Goal: Navigation & Orientation: Understand site structure

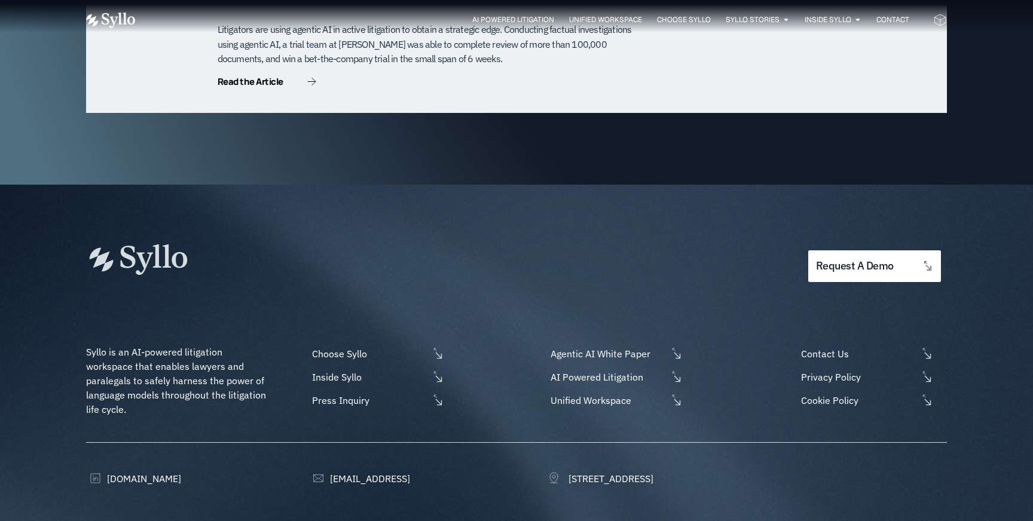
scroll to position [3853, 0]
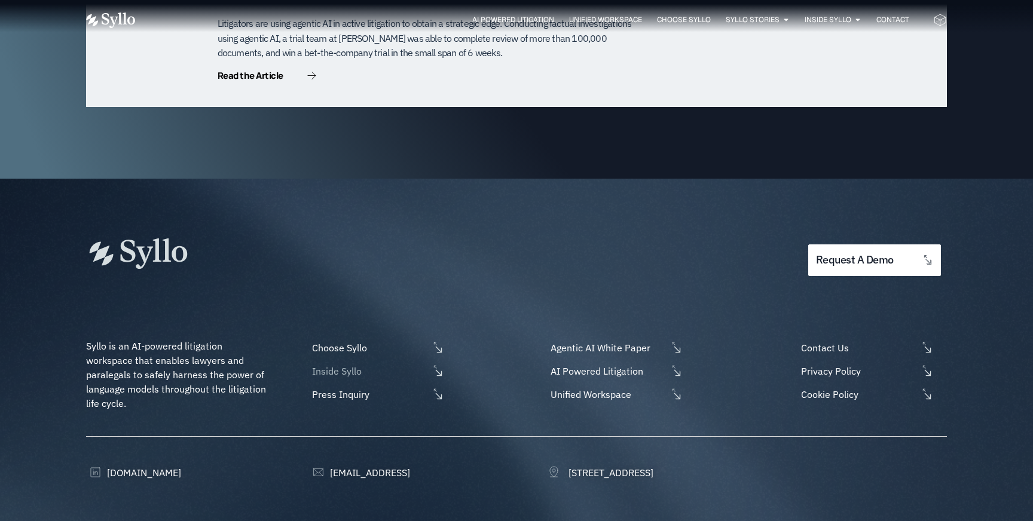
click at [340, 364] on span "Inside Syllo" at bounding box center [369, 371] width 120 height 14
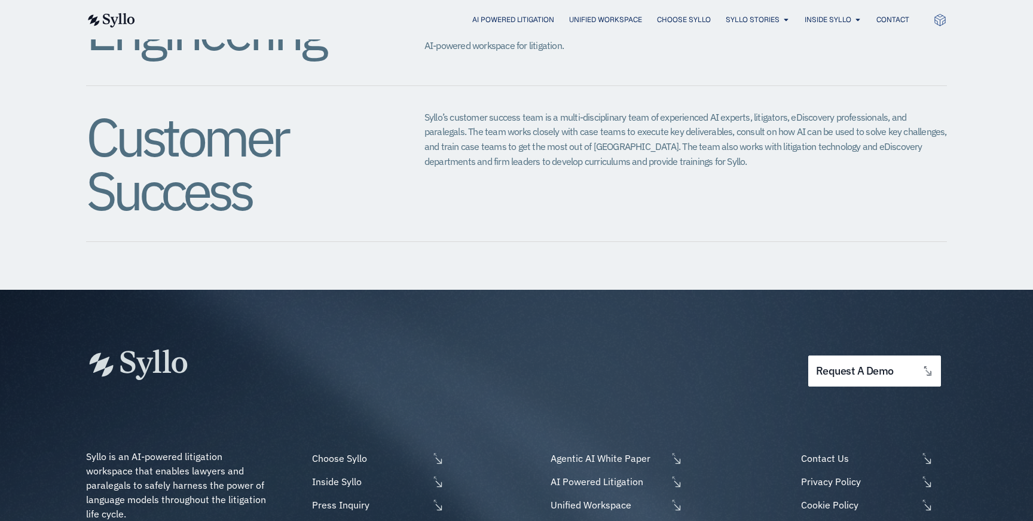
scroll to position [1510, 0]
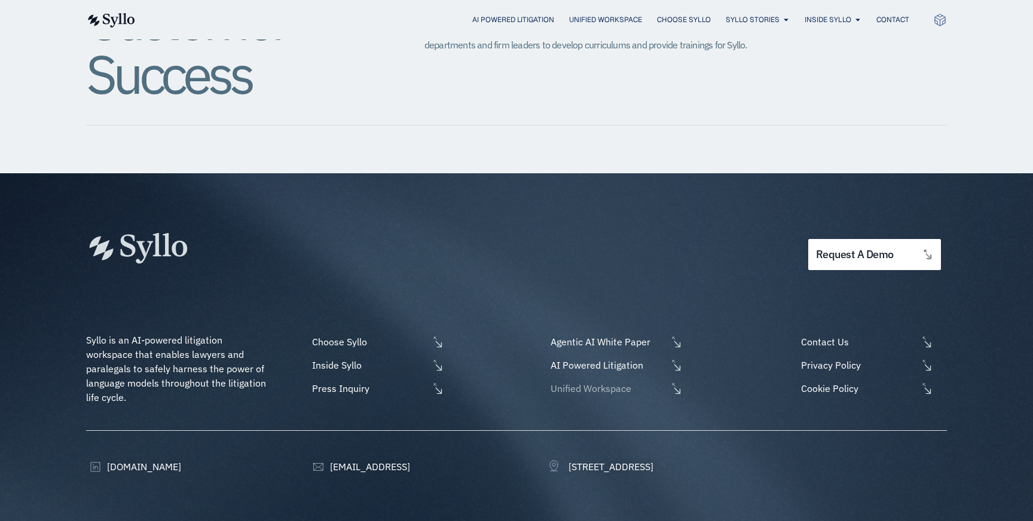
click at [612, 381] on span "Unified Workspace" at bounding box center [608, 388] width 120 height 14
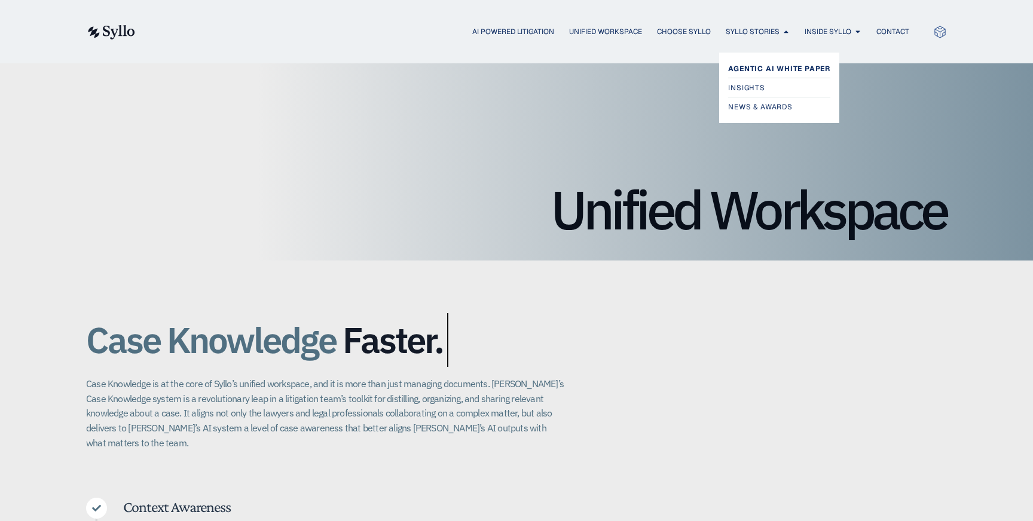
click at [753, 68] on span "Agentic AI White Paper" at bounding box center [779, 69] width 102 height 14
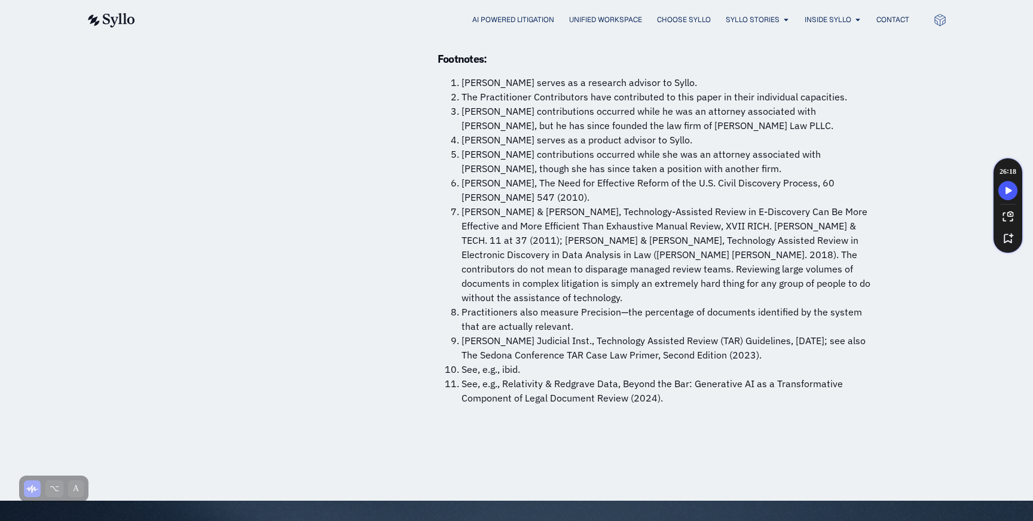
scroll to position [9112, 0]
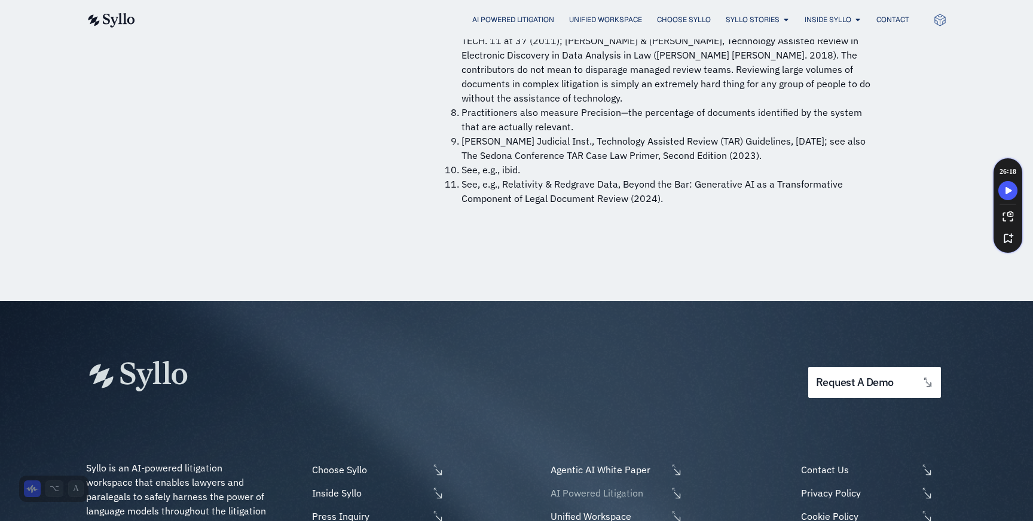
click at [617, 486] on span "AI Powered Litigation" at bounding box center [608, 493] width 120 height 14
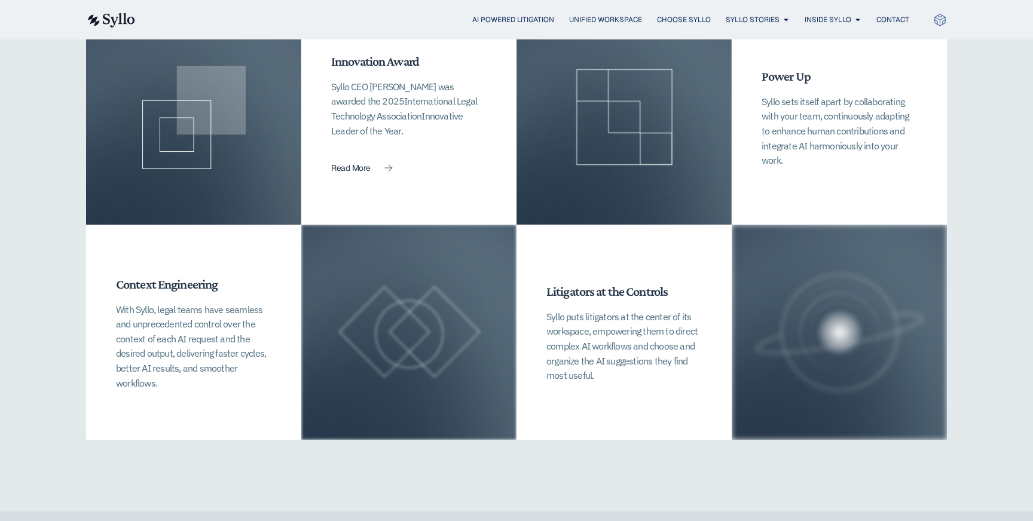
scroll to position [2718, 0]
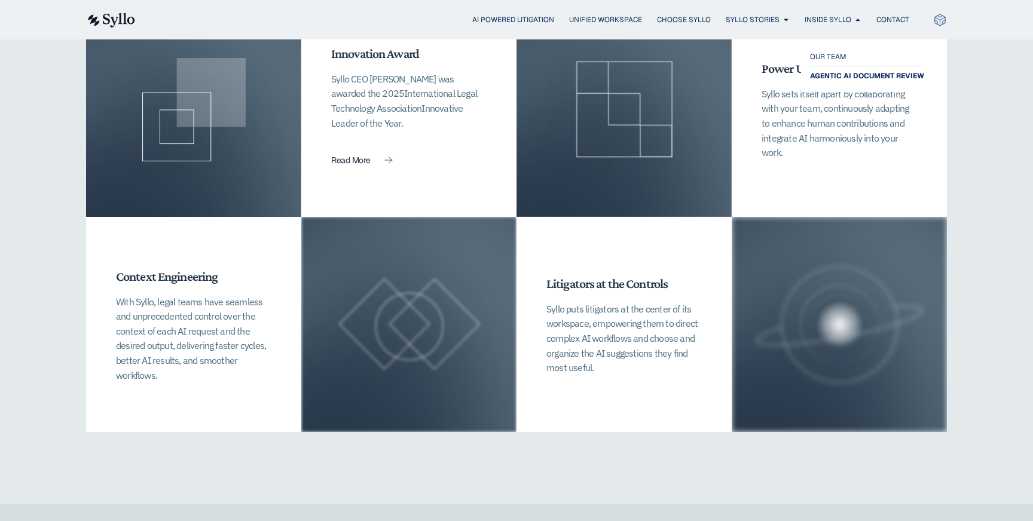
click at [836, 71] on span "AGENTIC AI DOCUMENT REVIEW" at bounding box center [867, 76] width 114 height 14
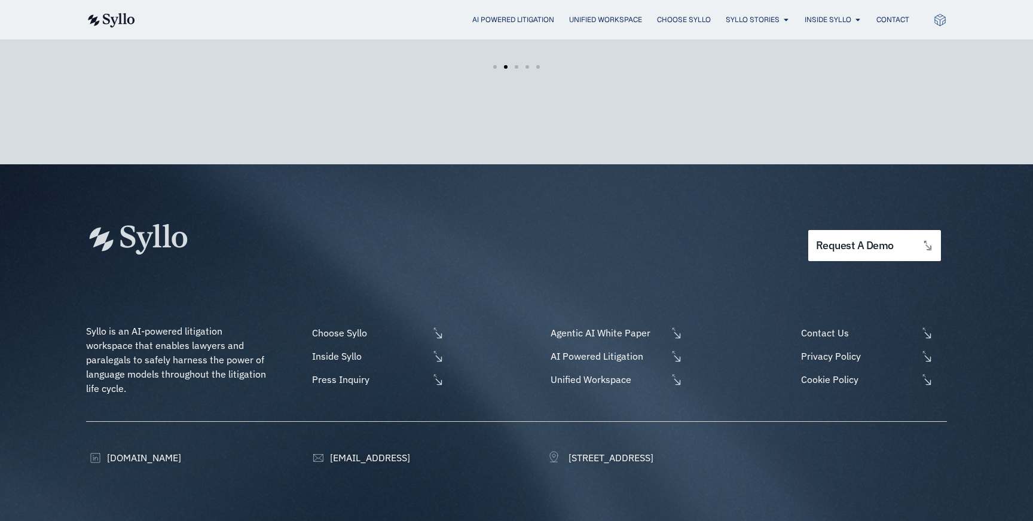
scroll to position [2142, 0]
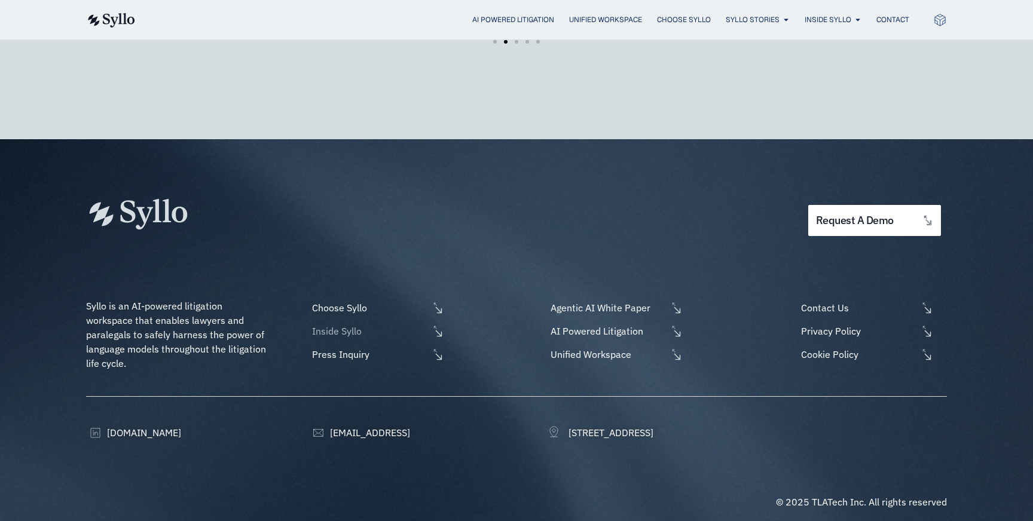
click at [369, 324] on span "Inside Syllo" at bounding box center [369, 331] width 120 height 14
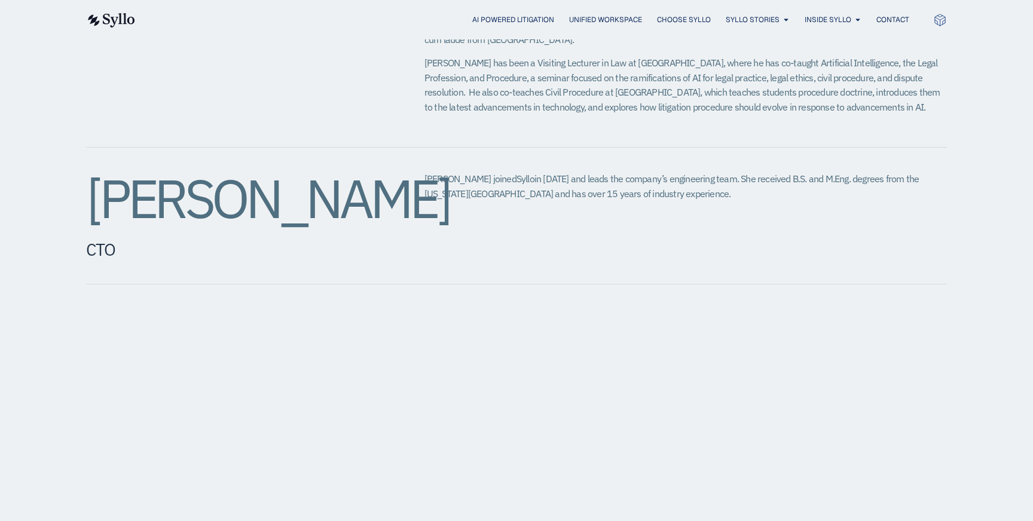
scroll to position [898, 0]
